Goal: Task Accomplishment & Management: Manage account settings

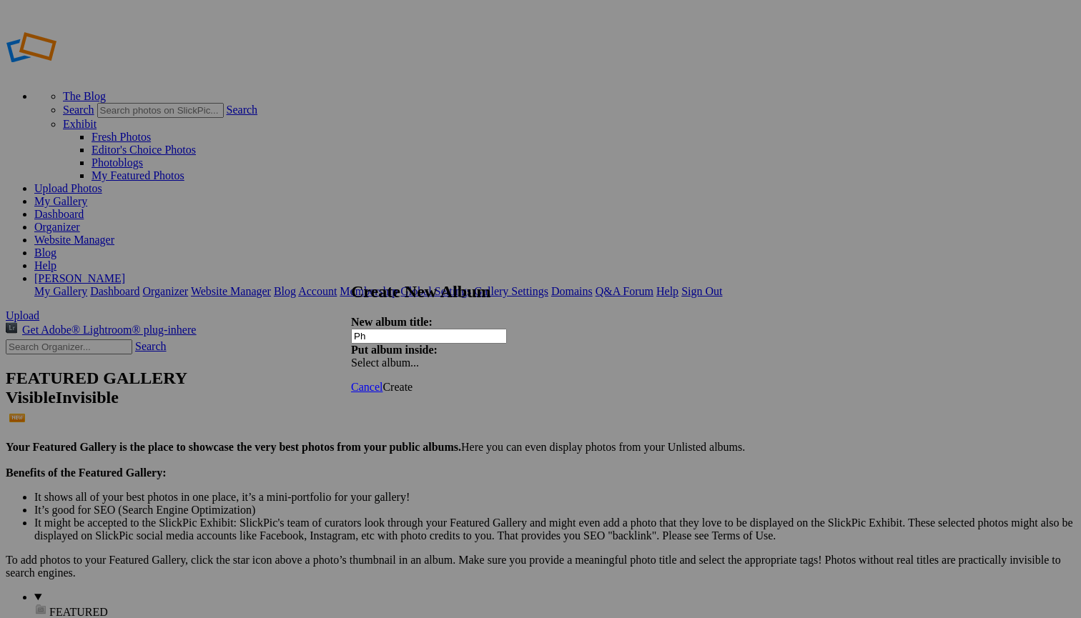
type input "P"
type input "A"
type input "Photowalk"
click at [419, 357] on span "Select album..." at bounding box center [385, 363] width 68 height 12
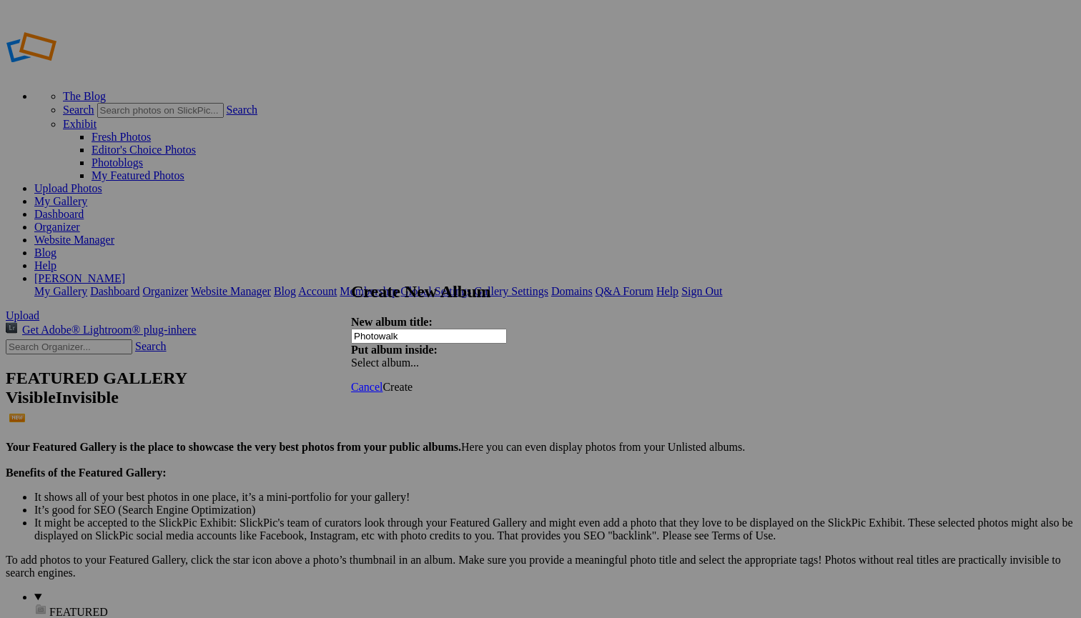
click at [412, 381] on span "Create" at bounding box center [397, 387] width 30 height 12
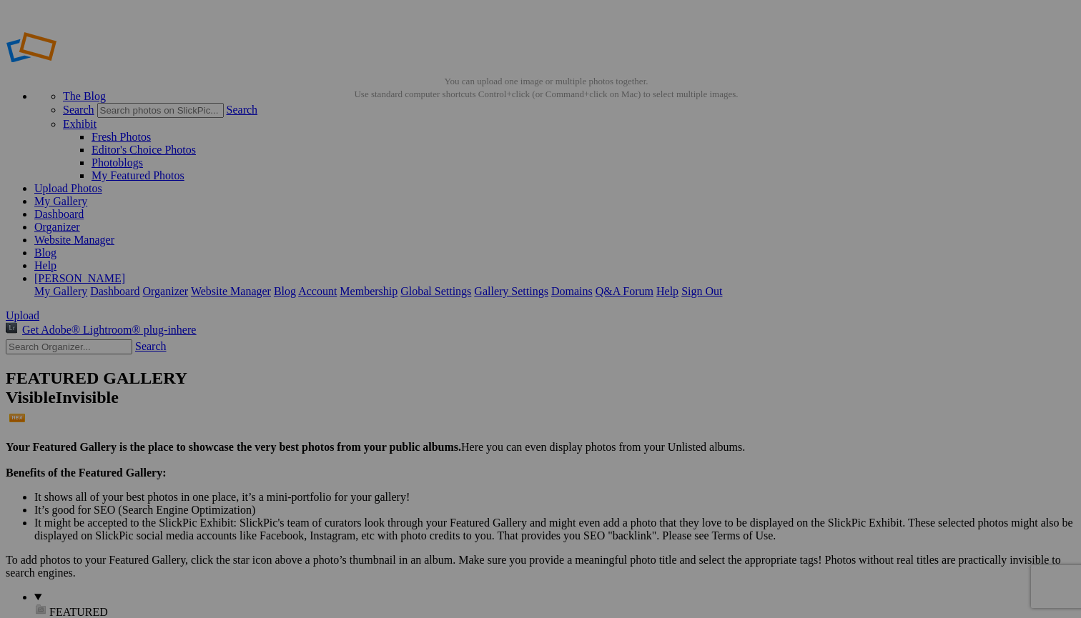
click at [423, 384] on span "Close" at bounding box center [410, 390] width 26 height 12
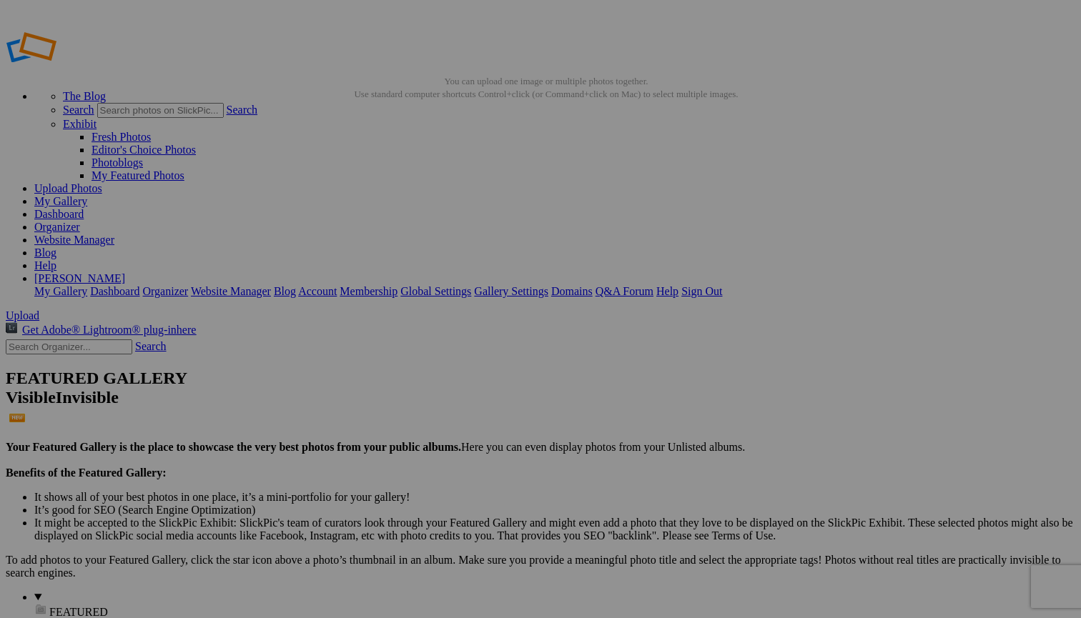
click at [410, 366] on span "Yes" at bounding box center [401, 364] width 16 height 12
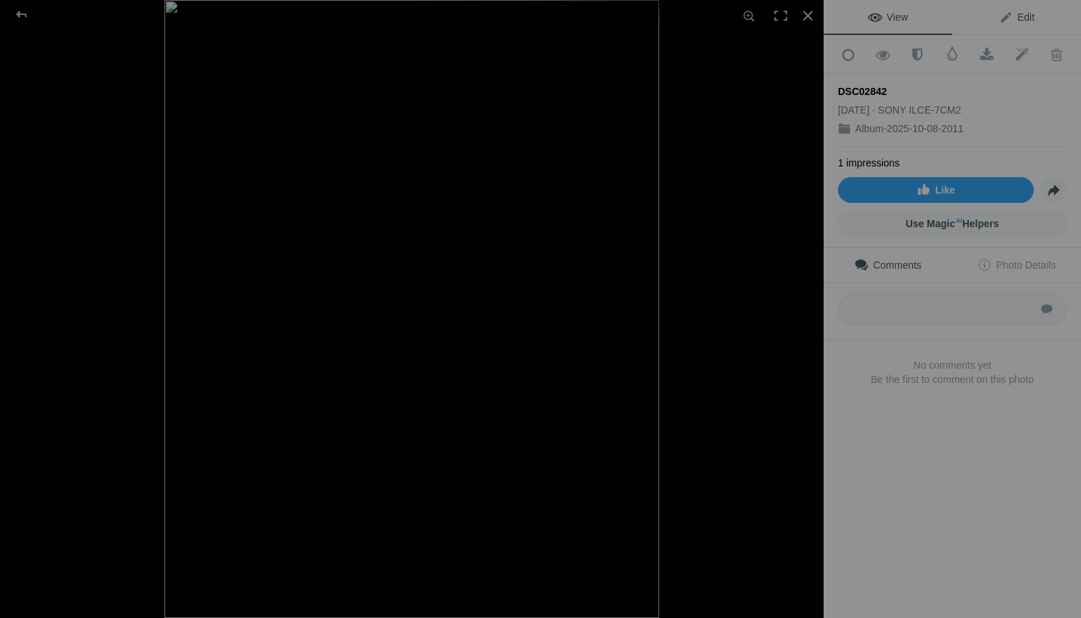
click at [1016, 14] on span "Edit" at bounding box center [1017, 16] width 36 height 11
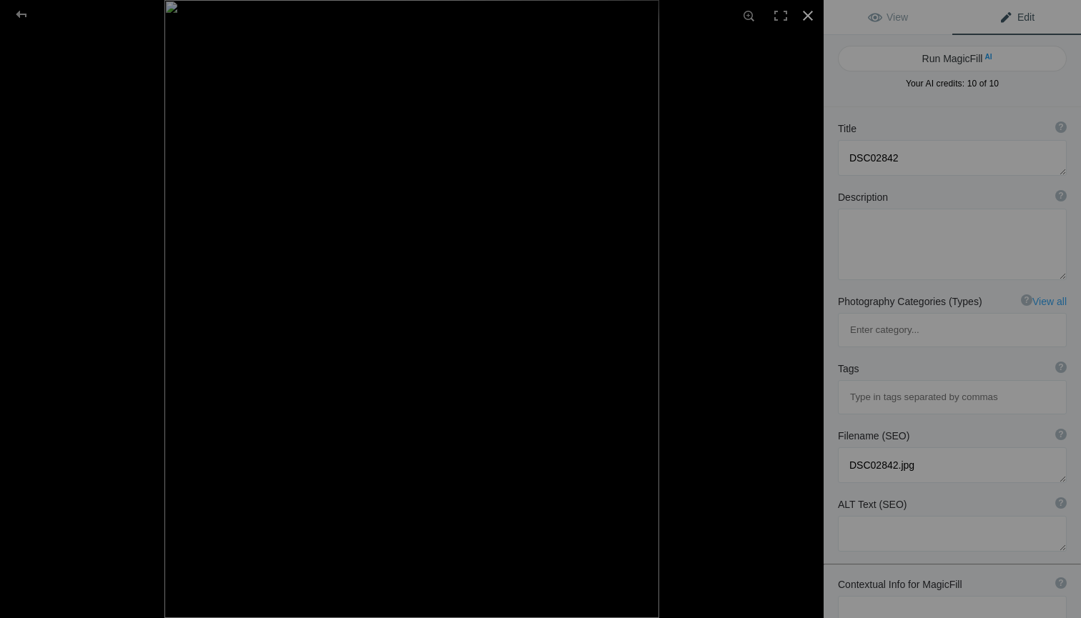
click at [805, 13] on div at bounding box center [807, 15] width 31 height 31
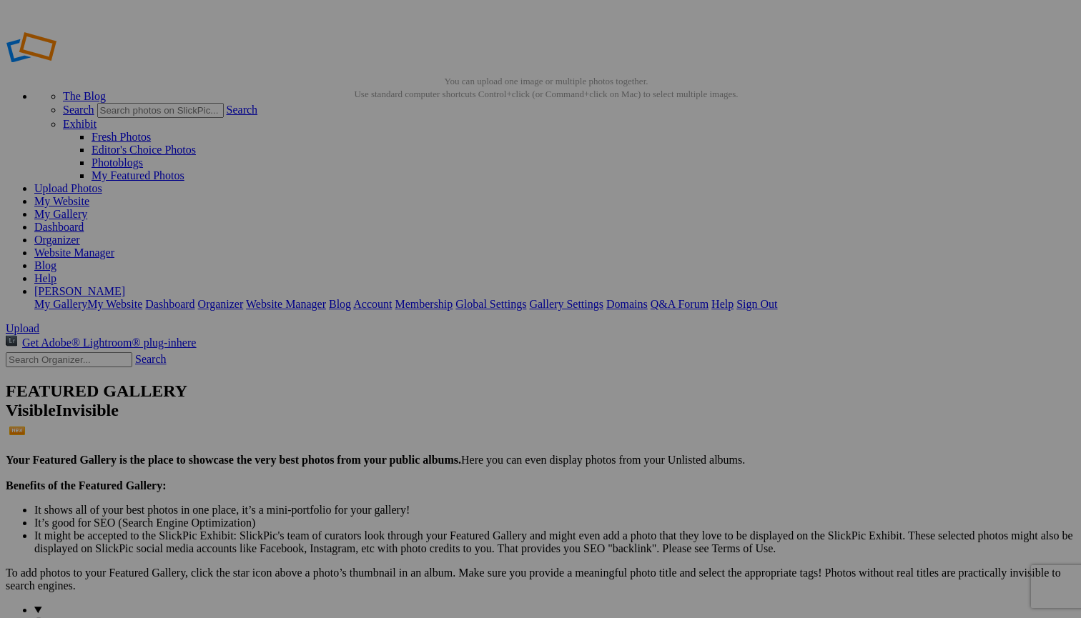
click at [445, 403] on span "Yes" at bounding box center [437, 403] width 16 height 12
